Goal: Task Accomplishment & Management: Manage account settings

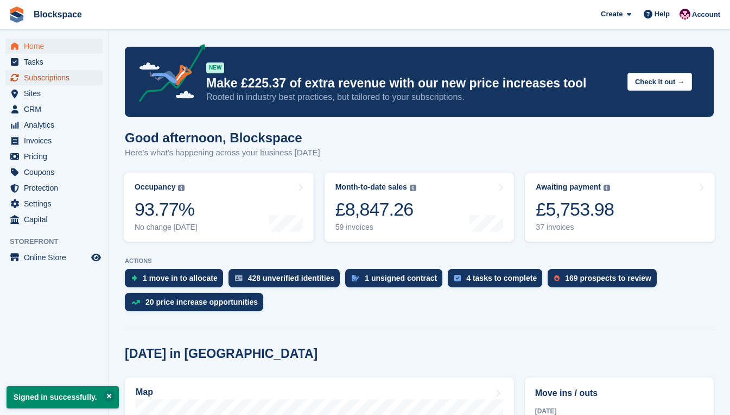
click at [43, 77] on span "Subscriptions" at bounding box center [56, 77] width 65 height 15
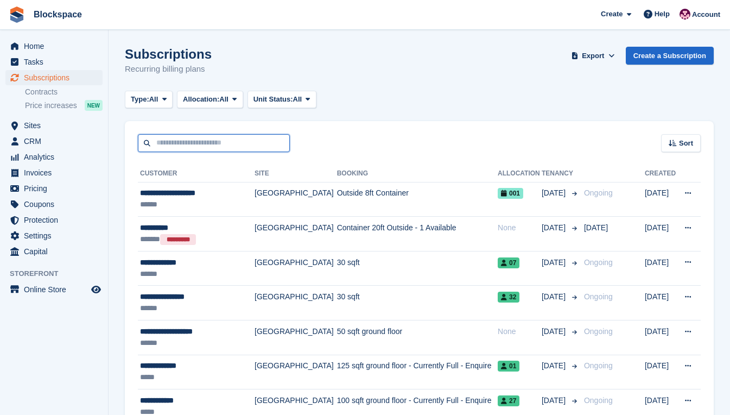
click at [199, 143] on input "text" at bounding box center [214, 143] width 152 height 18
type input "****"
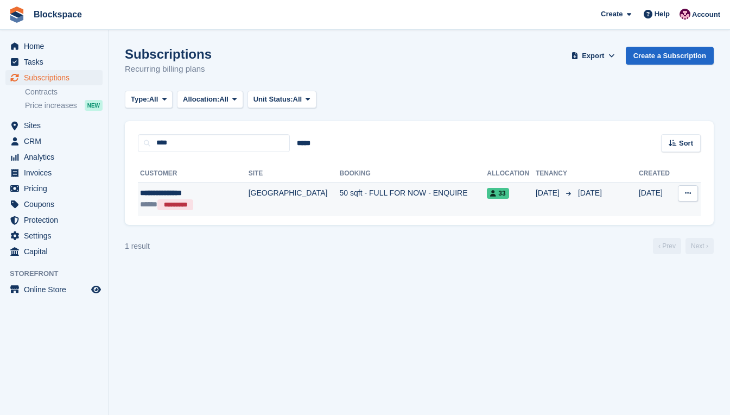
click at [205, 200] on div "***** *********" at bounding box center [187, 204] width 94 height 11
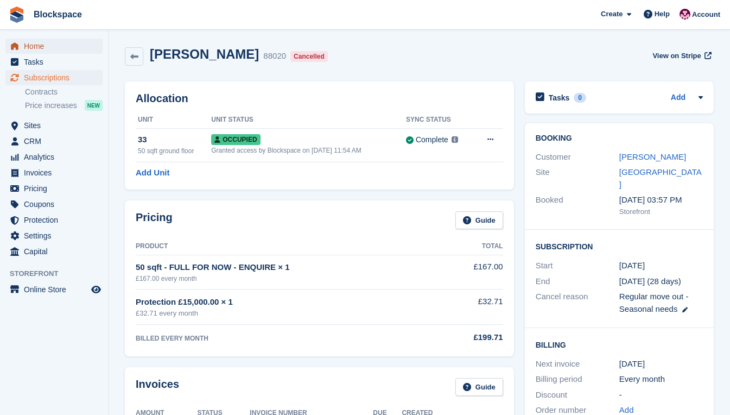
click at [33, 47] on span "Home" at bounding box center [56, 46] width 65 height 15
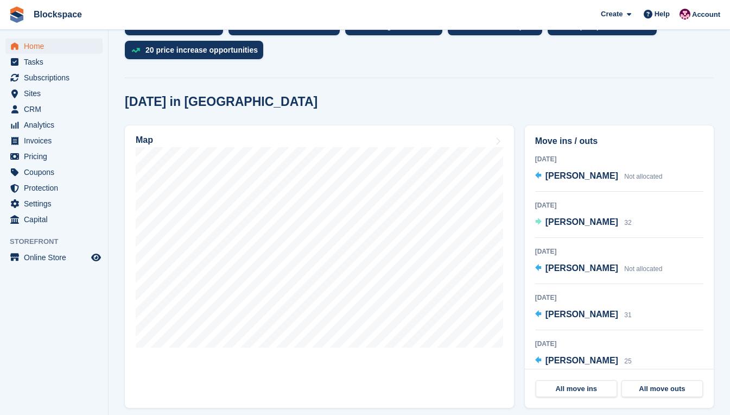
scroll to position [271, 0]
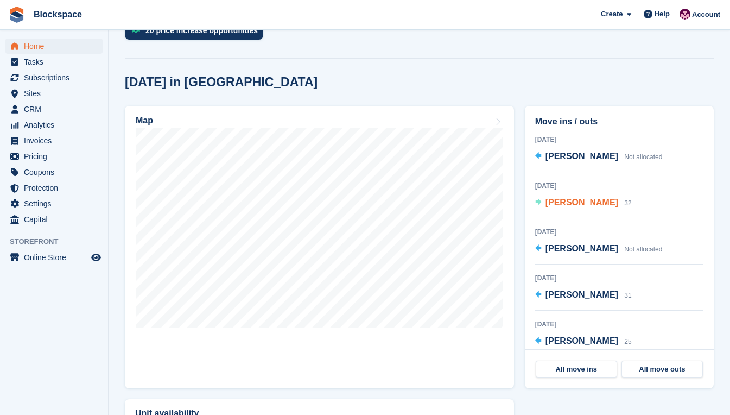
click at [583, 201] on span "[PERSON_NAME]" at bounding box center [581, 202] width 73 height 9
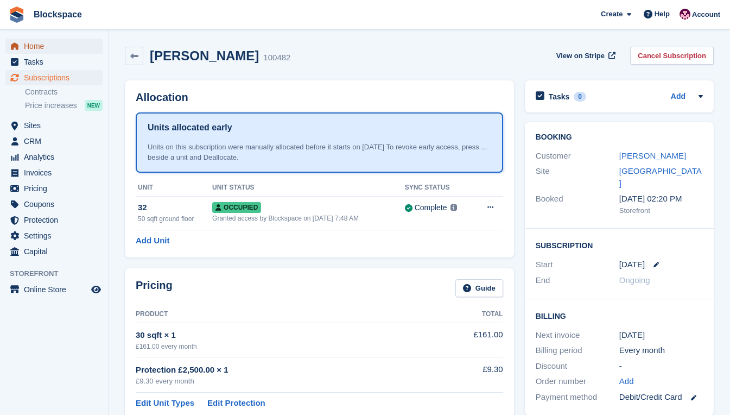
click at [47, 46] on span "Home" at bounding box center [56, 46] width 65 height 15
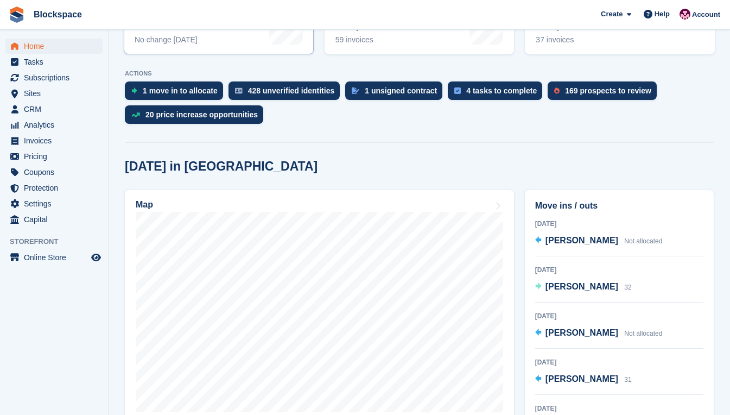
scroll to position [217, 0]
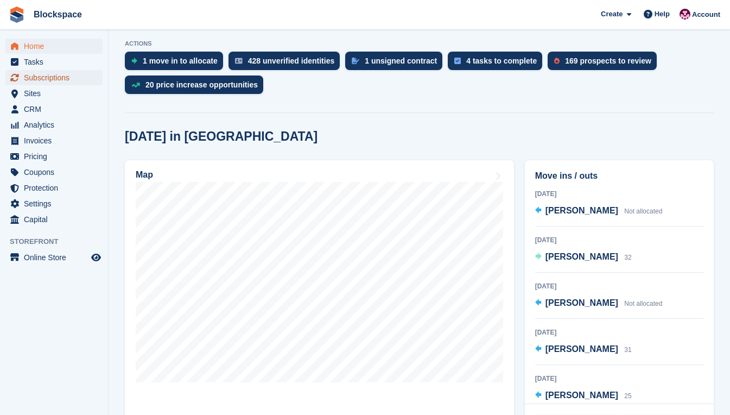
click at [46, 75] on span "Subscriptions" at bounding box center [56, 77] width 65 height 15
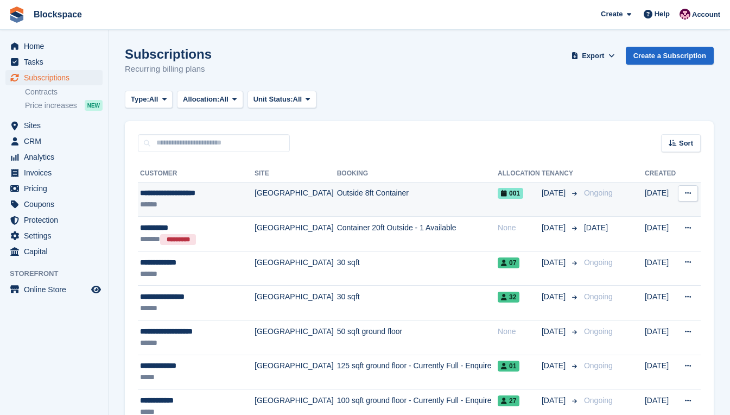
click at [224, 210] on div "******" at bounding box center [195, 204] width 110 height 11
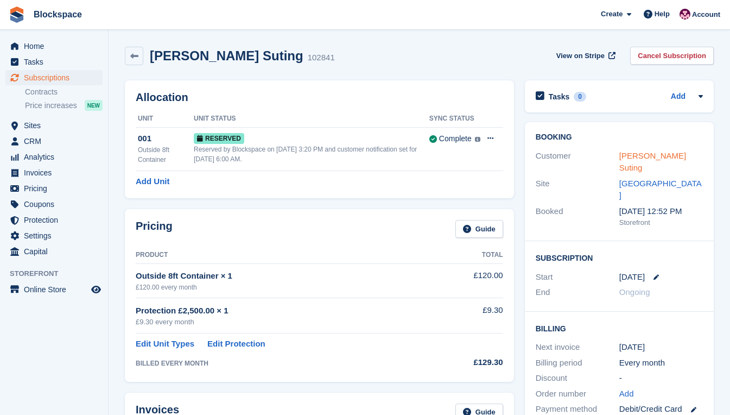
click at [654, 152] on link "[PERSON_NAME] Suting" at bounding box center [652, 162] width 67 height 22
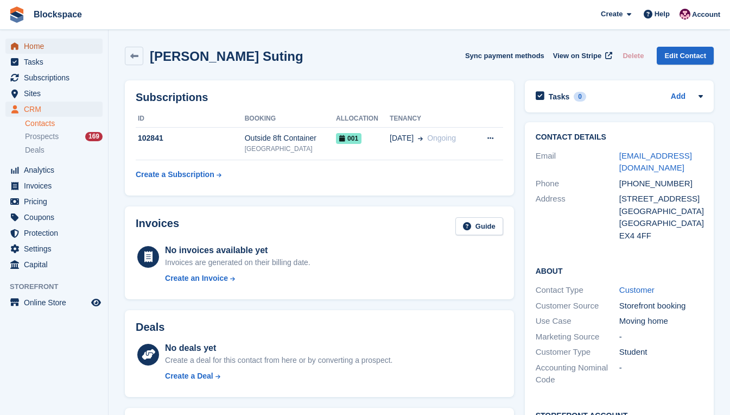
click at [47, 47] on span "Home" at bounding box center [56, 46] width 65 height 15
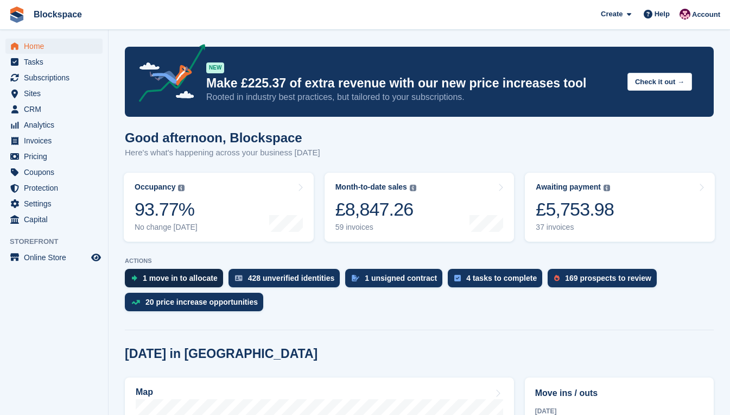
click at [179, 277] on div "1 move in to allocate" at bounding box center [180, 278] width 75 height 9
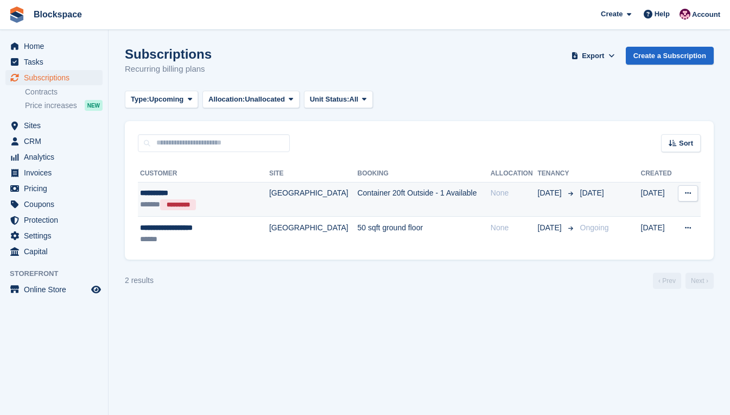
click at [689, 191] on icon at bounding box center [688, 192] width 6 height 7
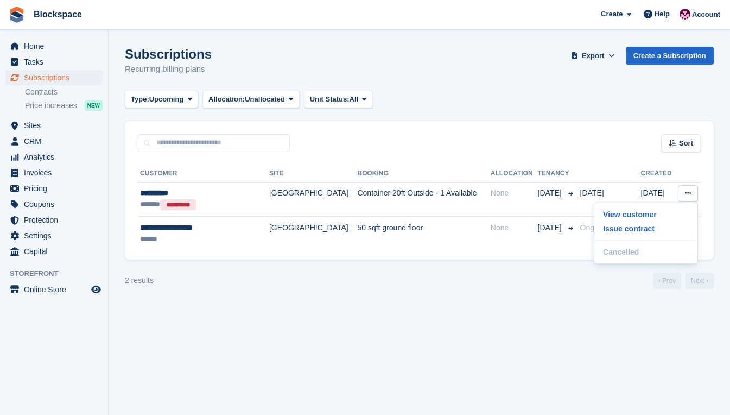
click at [379, 270] on turbo-frame "Subscriptions Recurring billing plans Export Export Subscriptions Export a CSV …" at bounding box center [419, 168] width 589 height 242
click at [39, 50] on span "Home" at bounding box center [56, 46] width 65 height 15
